Goal: Navigation & Orientation: Understand site structure

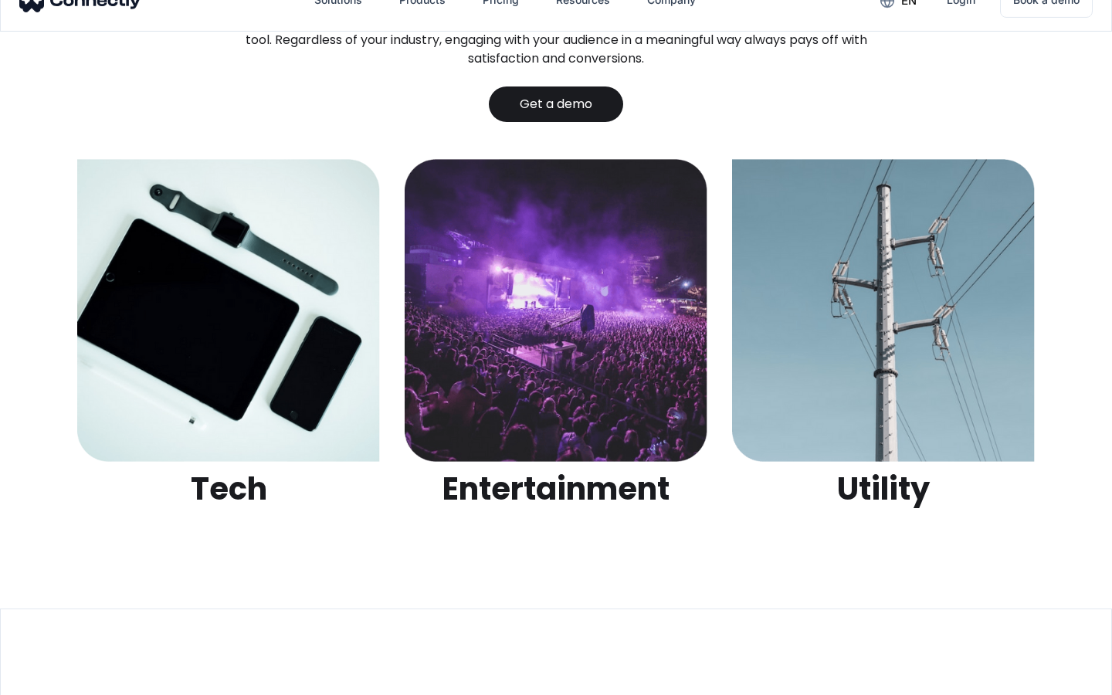
scroll to position [4871, 0]
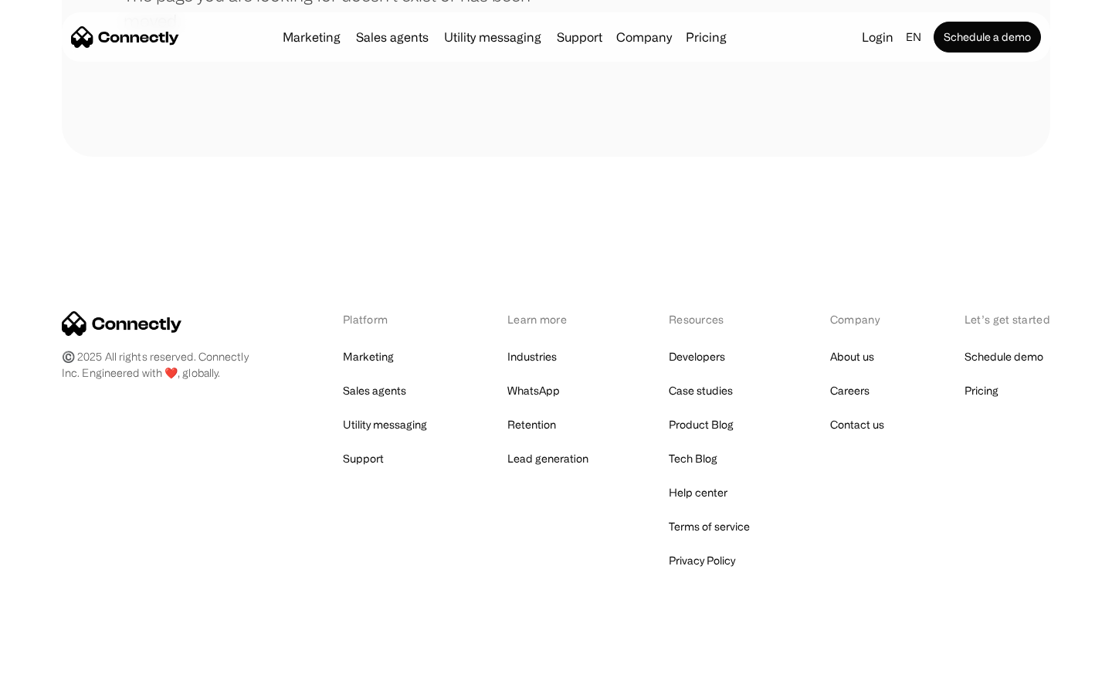
scroll to position [282, 0]
